Goal: Task Accomplishment & Management: Use online tool/utility

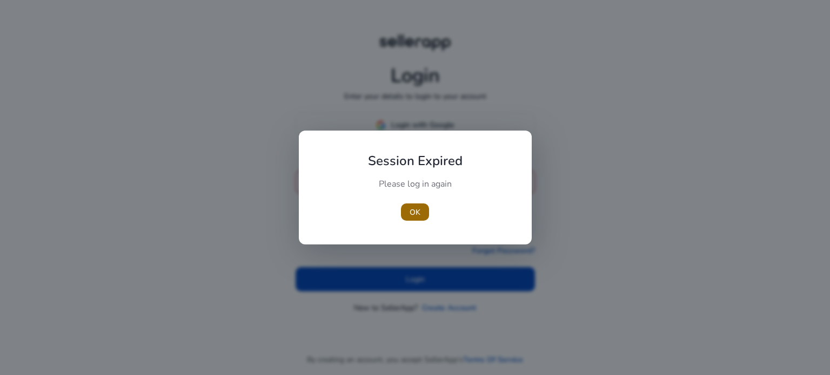
click at [417, 214] on span "OK" at bounding box center [414, 212] width 11 height 11
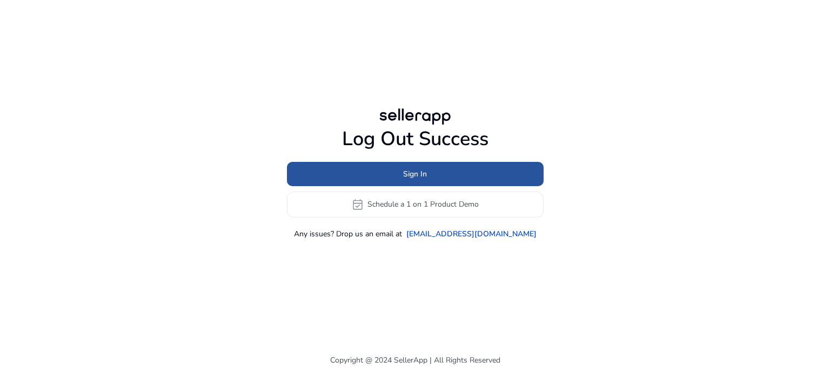
click at [426, 169] on span "Sign In" at bounding box center [415, 174] width 24 height 11
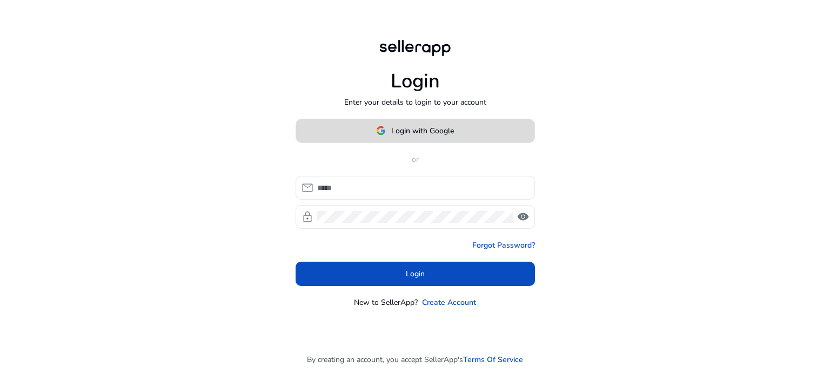
click at [377, 126] on img at bounding box center [381, 131] width 10 height 10
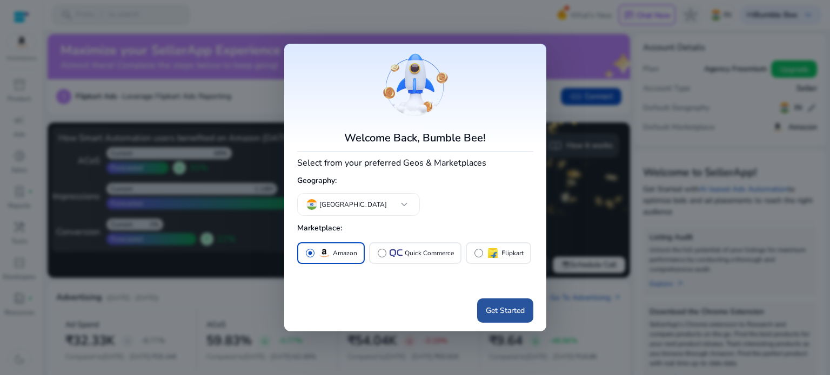
click at [499, 305] on span "Get Started" at bounding box center [505, 310] width 39 height 11
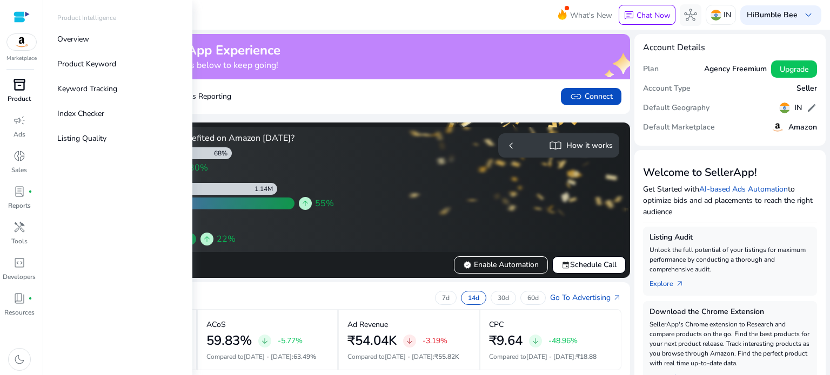
click at [18, 92] on div "inventory_2" at bounding box center [19, 84] width 30 height 17
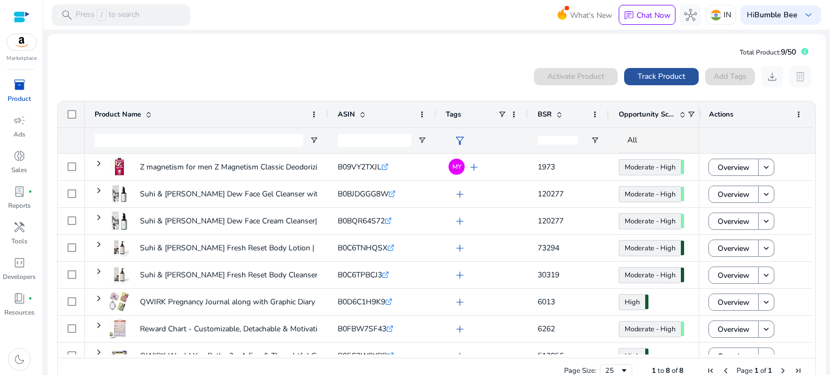
click at [650, 77] on span "Track Product" at bounding box center [661, 76] width 48 height 11
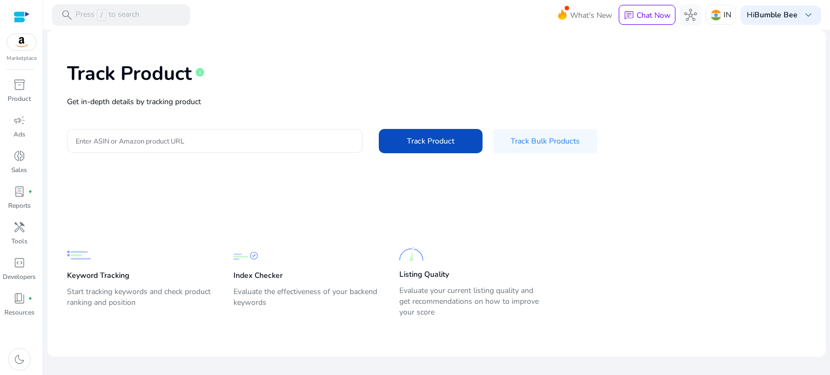
click at [189, 145] on input "Enter ASIN or Amazon product URL" at bounding box center [215, 141] width 278 height 12
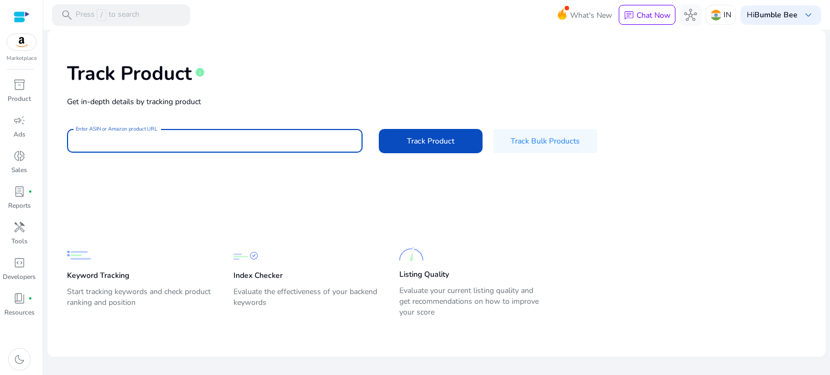
paste input "**********"
type input "**********"
click at [430, 138] on span "Track Product" at bounding box center [431, 141] width 48 height 11
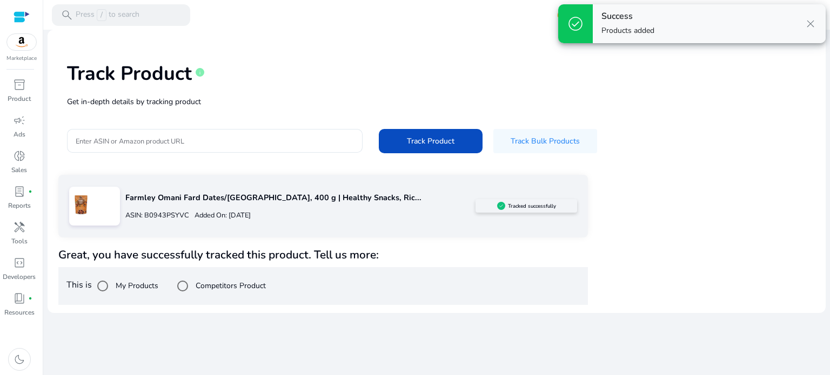
click at [205, 284] on label "Competitors Product" at bounding box center [229, 285] width 72 height 11
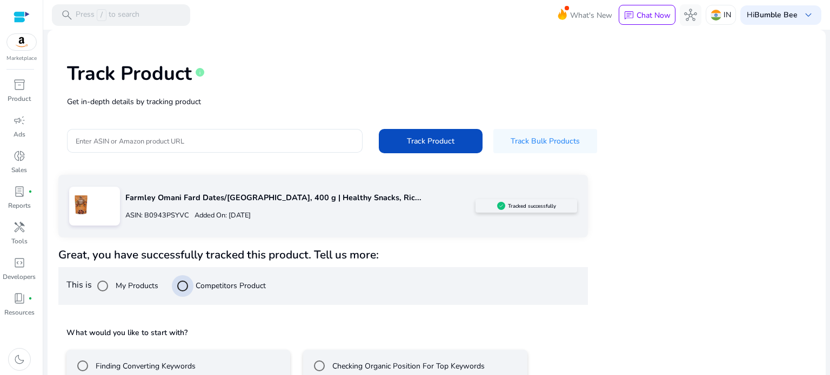
scroll to position [63, 0]
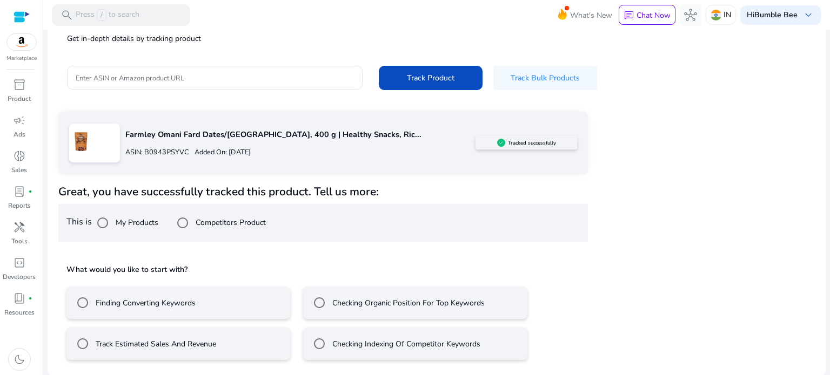
click at [139, 302] on label "Finding Converting Keywords" at bounding box center [144, 303] width 102 height 11
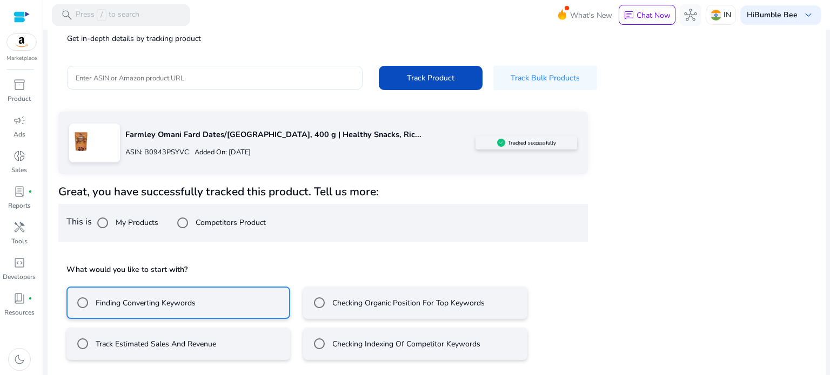
click at [378, 295] on div "Checking Organic Position For Top Keywords" at bounding box center [396, 303] width 176 height 22
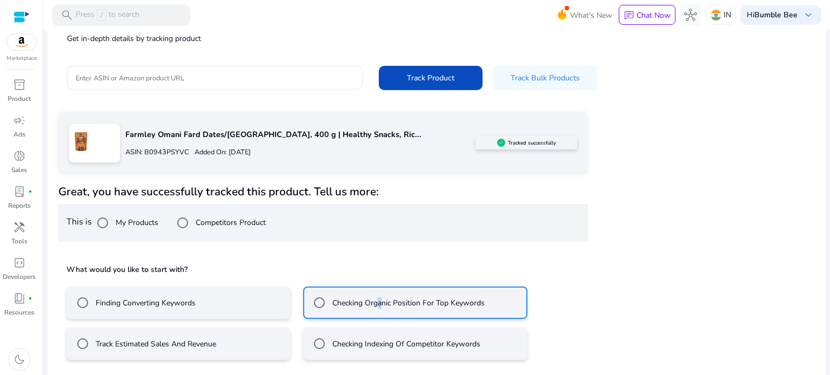
scroll to position [111, 0]
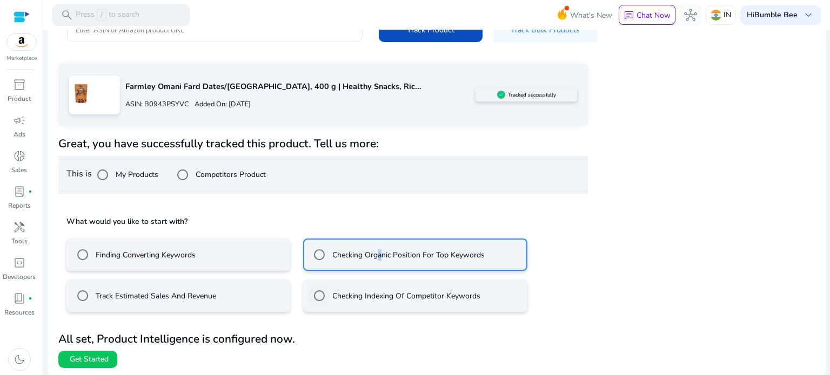
click at [339, 300] on label "Checking Indexing Of Competitor Keywords" at bounding box center [405, 296] width 150 height 11
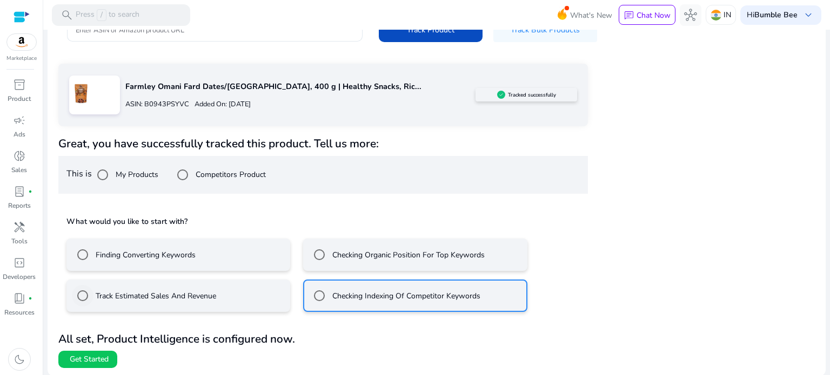
click at [136, 302] on div "Track Estimated Sales And Revenue" at bounding box center [144, 296] width 144 height 22
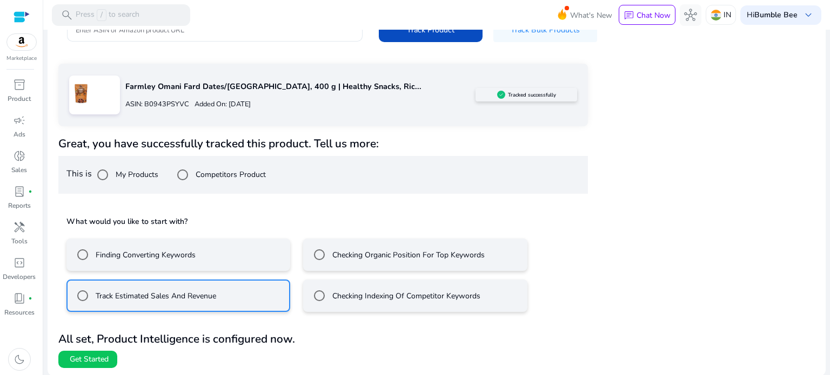
click at [372, 301] on div "Checking Indexing Of Competitor Keywords" at bounding box center [394, 296] width 172 height 22
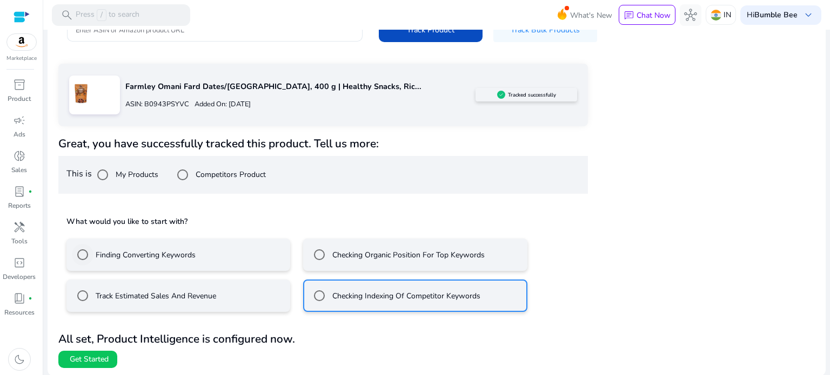
click at [156, 256] on label "Finding Converting Keywords" at bounding box center [144, 255] width 102 height 11
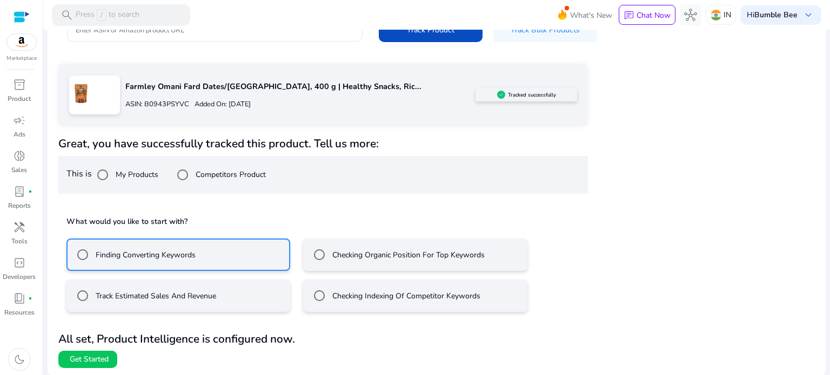
click at [119, 174] on label "My Products" at bounding box center [135, 174] width 45 height 11
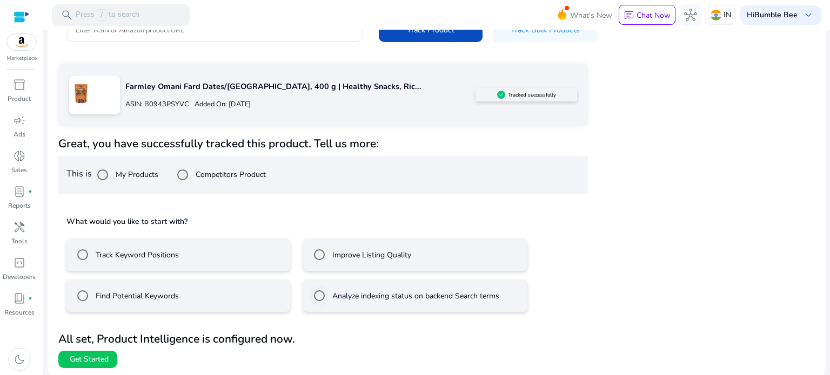
click at [436, 297] on label "Analyze indexing status on backend Search terms" at bounding box center [414, 296] width 169 height 11
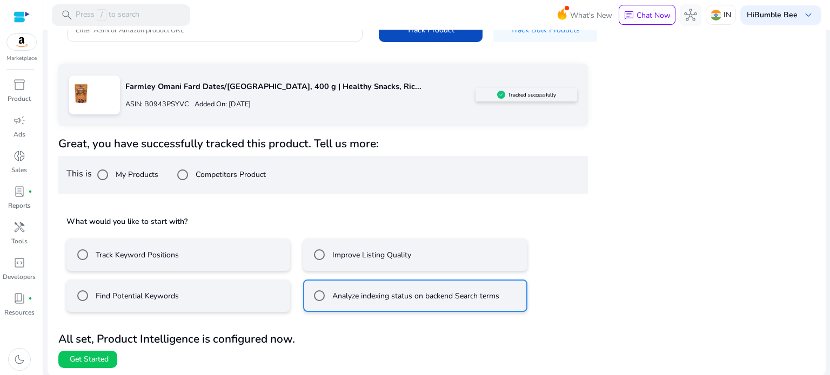
click at [225, 176] on label "Competitors Product" at bounding box center [229, 174] width 72 height 11
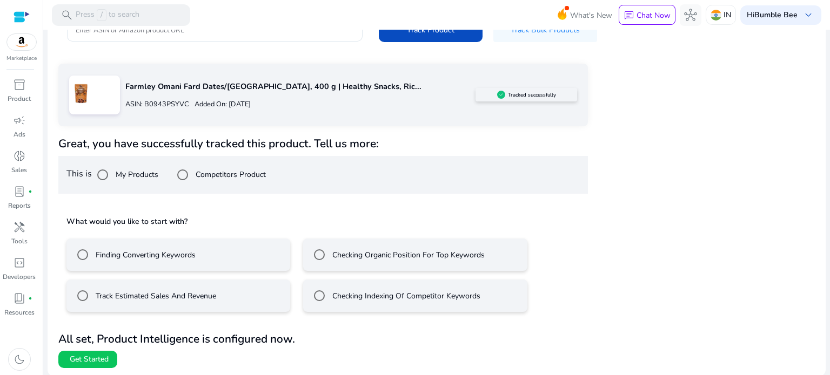
click at [381, 294] on label "Checking Indexing Of Competitor Keywords" at bounding box center [405, 296] width 150 height 11
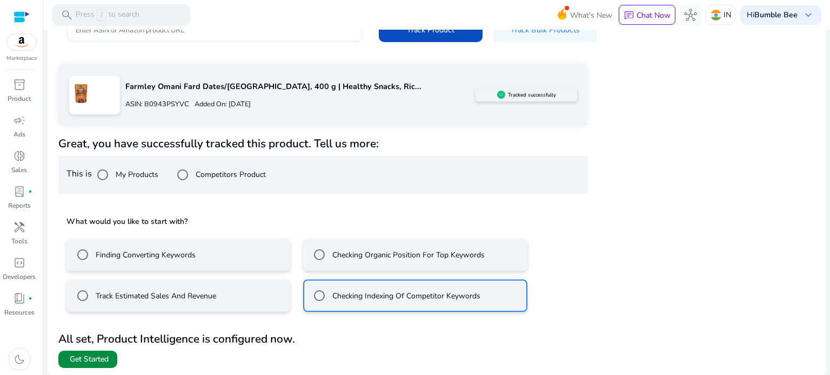
click at [82, 356] on span "Get Started" at bounding box center [89, 359] width 39 height 11
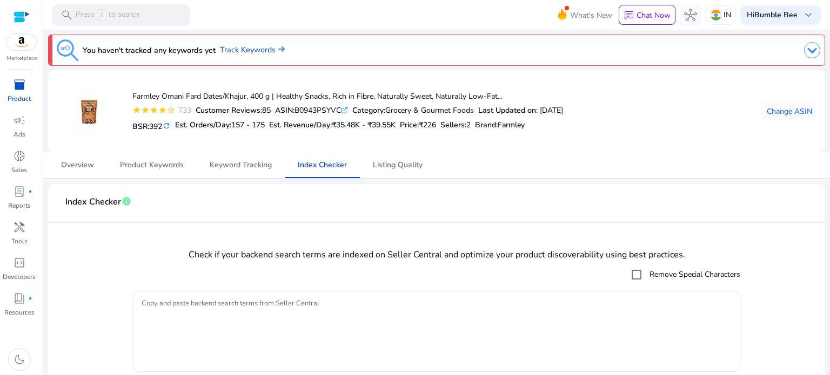
scroll to position [35, 0]
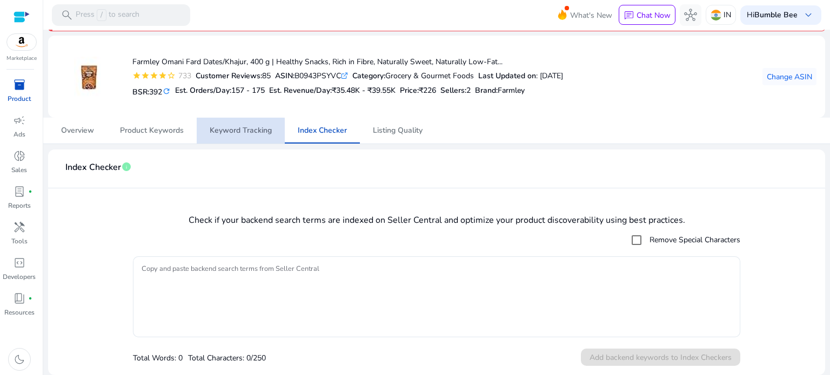
click at [212, 136] on span "Keyword Tracking" at bounding box center [241, 131] width 62 height 26
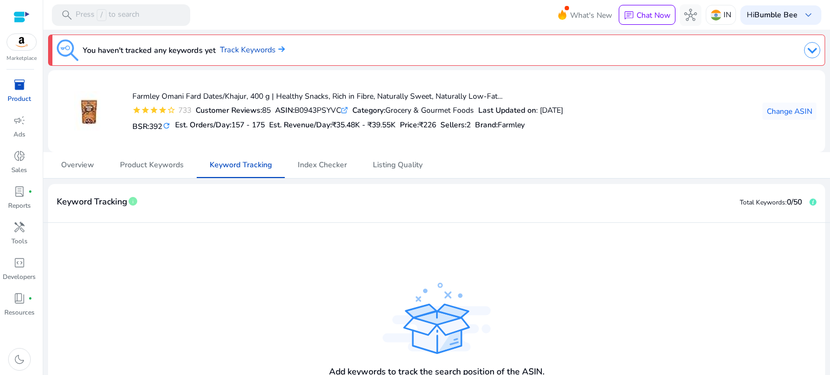
scroll to position [97, 0]
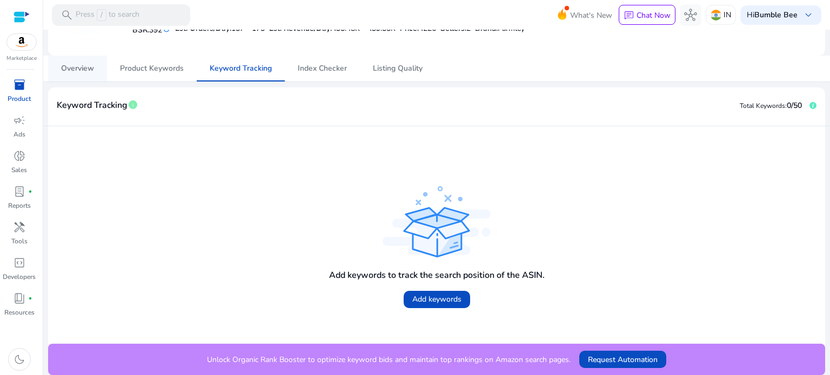
click at [97, 63] on link "Overview" at bounding box center [77, 69] width 59 height 26
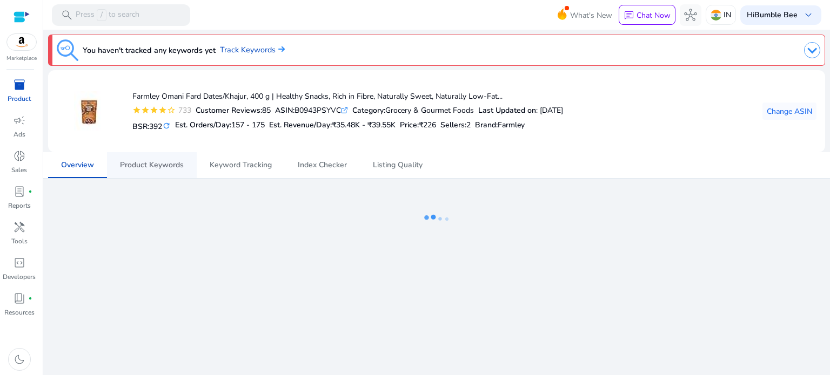
click at [149, 169] on span "Product Keywords" at bounding box center [152, 165] width 64 height 8
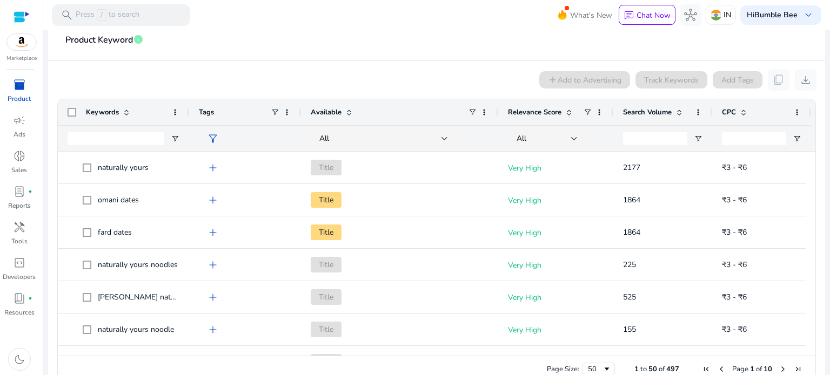
scroll to position [183, 0]
